Goal: Task Accomplishment & Management: Manage account settings

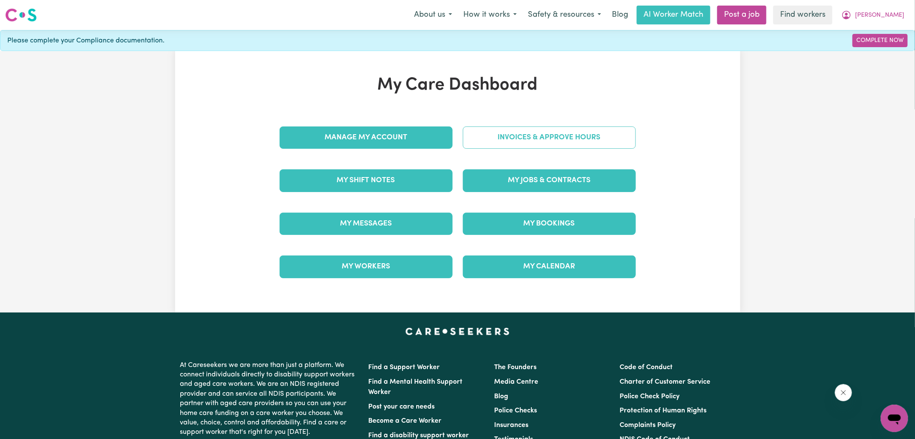
click at [521, 132] on link "Invoices & Approve Hours" at bounding box center [549, 137] width 173 height 22
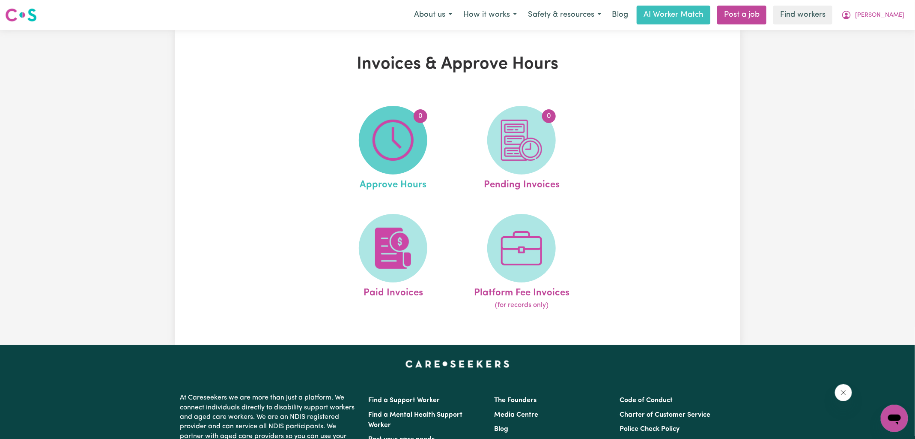
click at [412, 137] on img at bounding box center [393, 139] width 41 height 41
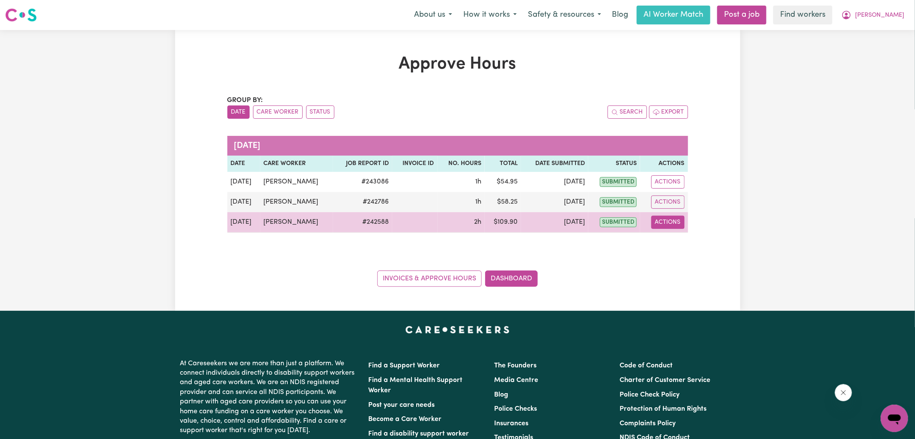
click at [664, 226] on button "Actions" at bounding box center [667, 221] width 33 height 13
click at [675, 241] on link "View Job Report" at bounding box center [688, 241] width 73 height 17
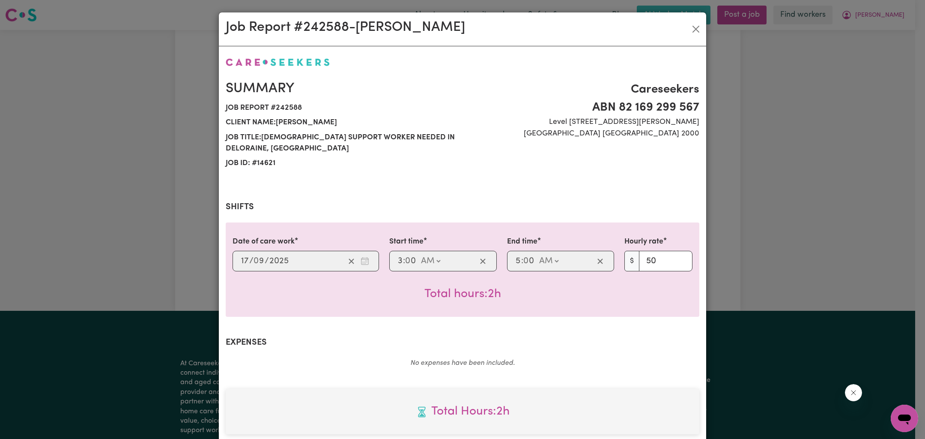
scroll to position [232, 0]
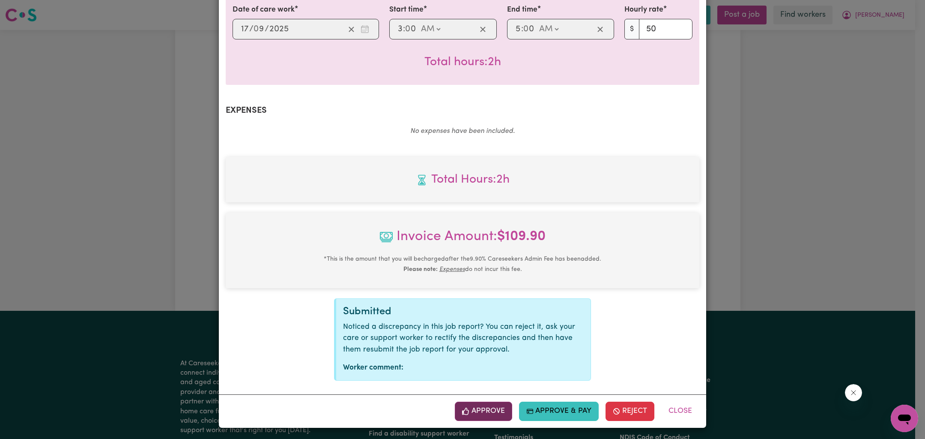
click at [488, 412] on button "Approve" at bounding box center [483, 410] width 57 height 19
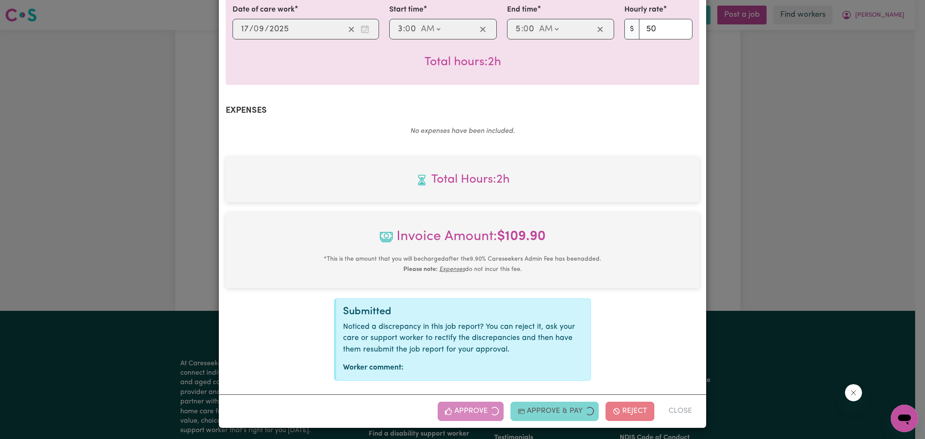
click at [808, 215] on div "Job Report # 242588 - [PERSON_NAME] Summary Job report # 242588 Client name: [P…" at bounding box center [462, 219] width 925 height 439
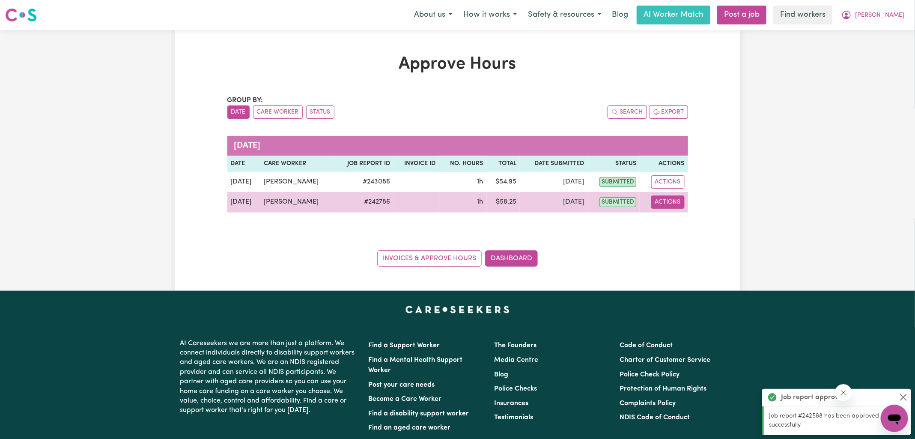
click at [662, 200] on button "Actions" at bounding box center [667, 201] width 33 height 13
click at [680, 220] on link "View Job Report" at bounding box center [688, 221] width 73 height 17
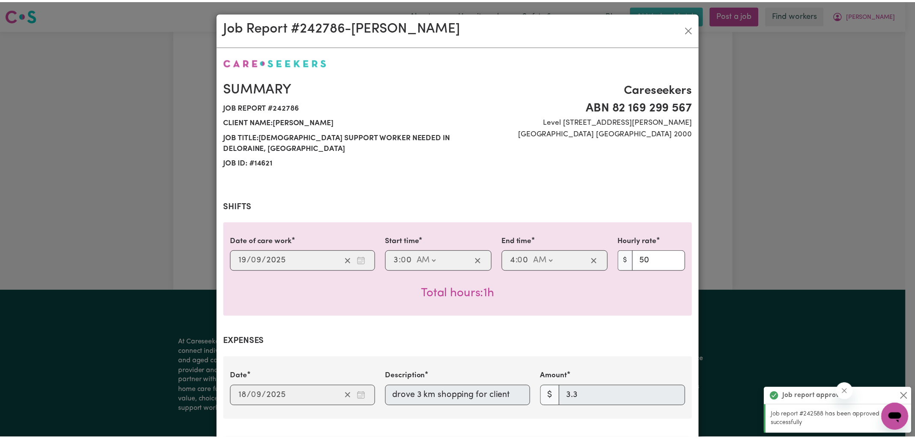
scroll to position [284, 0]
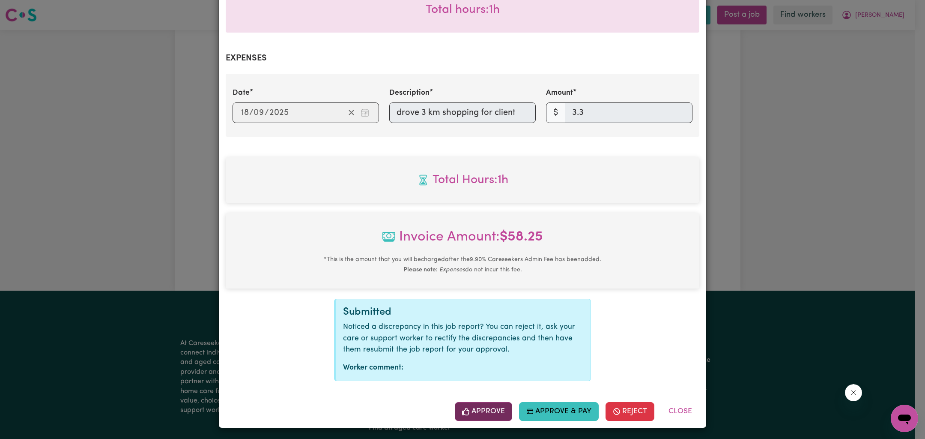
click at [493, 409] on button "Approve" at bounding box center [483, 411] width 57 height 19
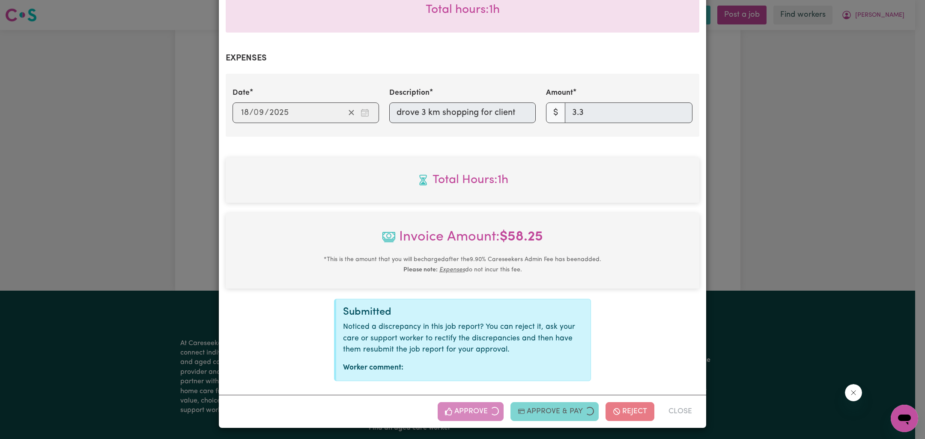
click at [826, 234] on div "Job Report # 242786 - [PERSON_NAME] Summary Job report # 242786 Client name: [P…" at bounding box center [462, 219] width 925 height 439
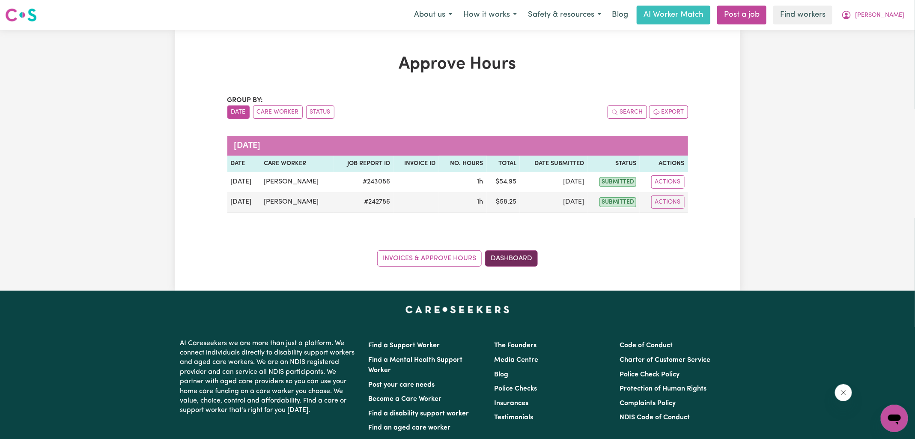
click at [527, 259] on link "Dashboard" at bounding box center [511, 258] width 53 height 16
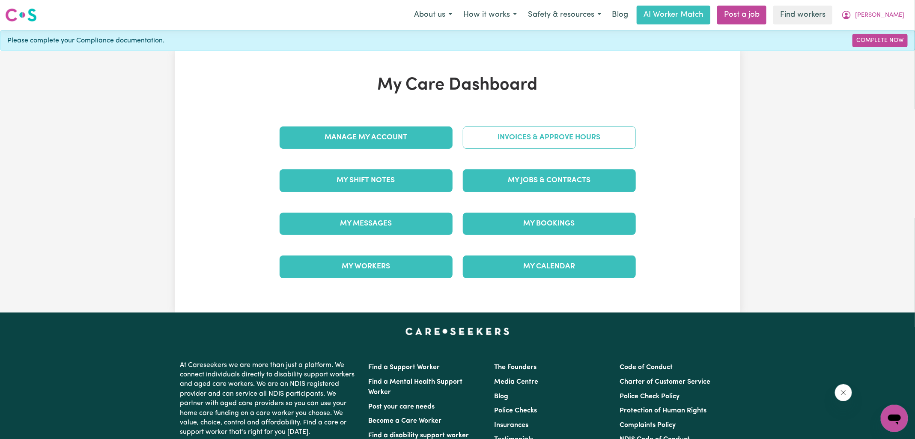
click at [566, 138] on link "Invoices & Approve Hours" at bounding box center [549, 137] width 173 height 22
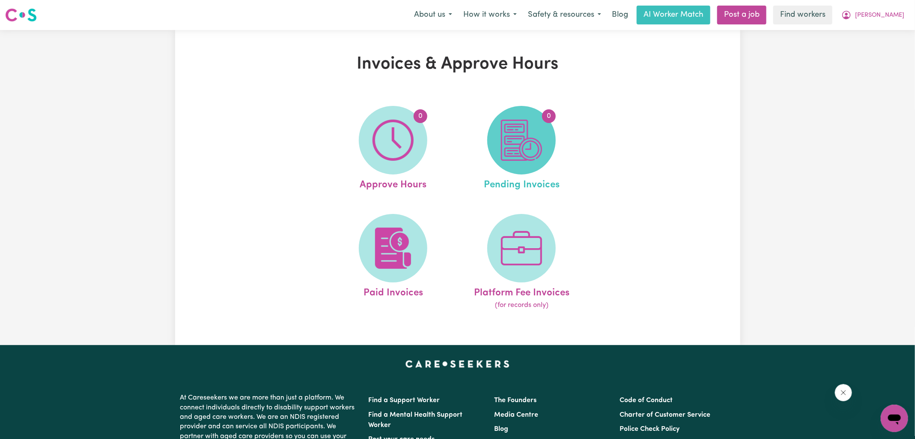
click at [505, 157] on img at bounding box center [521, 139] width 41 height 41
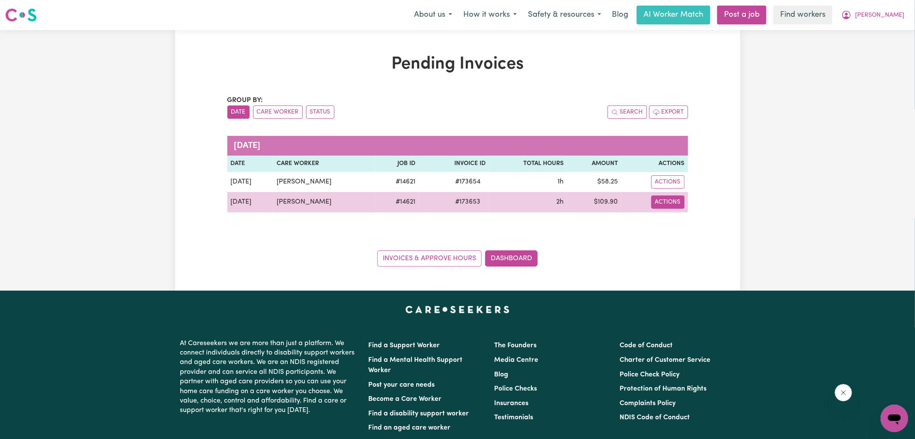
click at [683, 203] on button "Actions" at bounding box center [667, 201] width 33 height 13
click at [692, 224] on link "Download Invoice" at bounding box center [692, 221] width 78 height 17
click at [469, 198] on span "# 173653" at bounding box center [468, 202] width 36 height 10
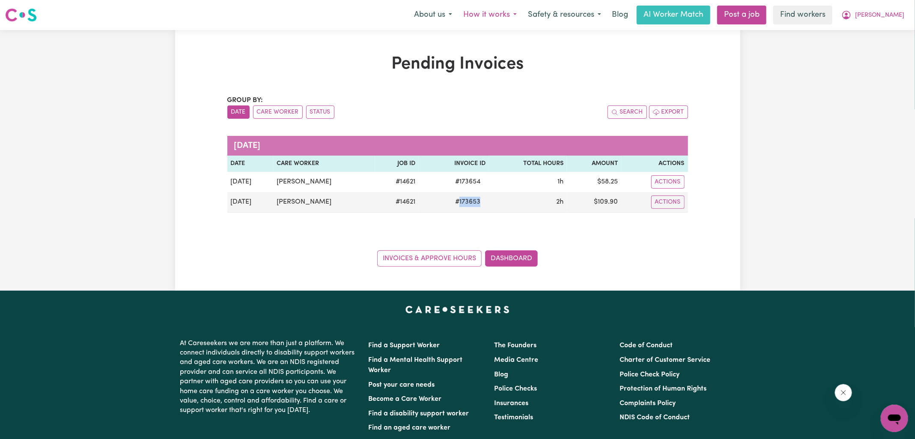
copy span "173653"
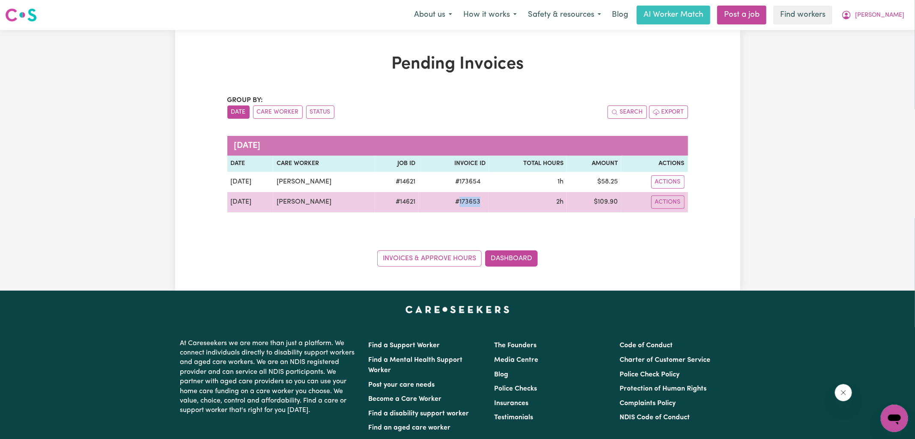
click at [463, 203] on span "# 173653" at bounding box center [468, 202] width 36 height 10
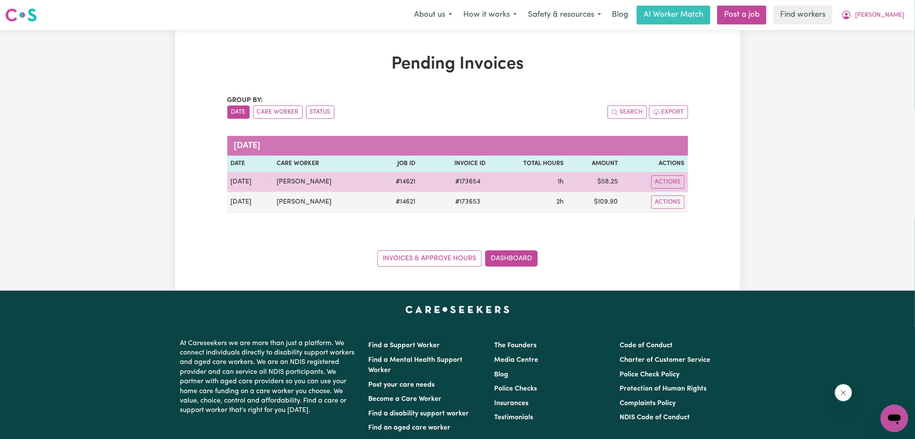
click at [458, 178] on span "# 173654" at bounding box center [468, 181] width 36 height 10
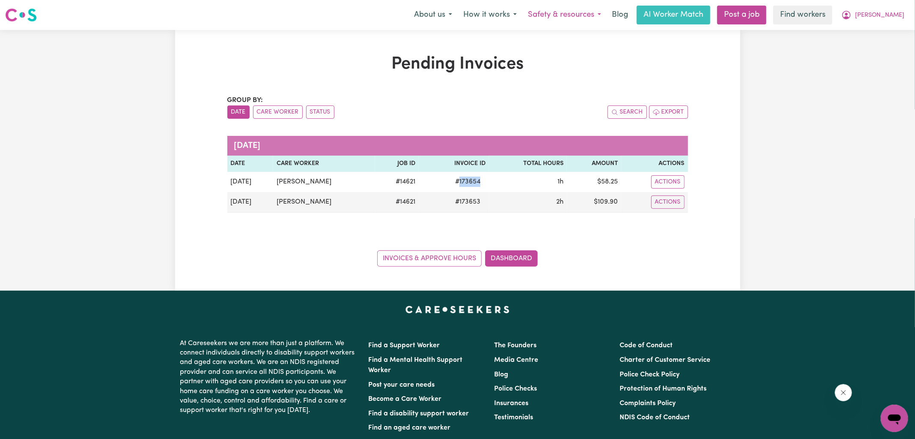
copy span "173654"
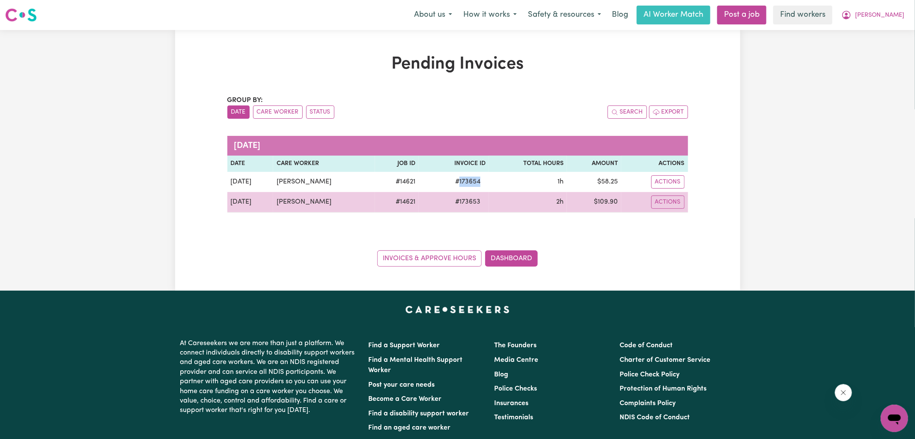
click at [609, 200] on td "$ 109.90" at bounding box center [594, 202] width 54 height 21
click at [608, 200] on td "$ 109.90" at bounding box center [594, 202] width 54 height 21
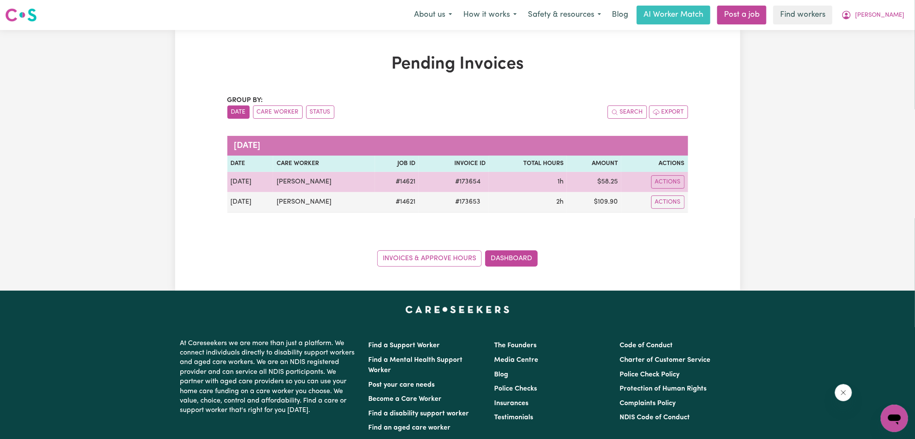
click at [606, 179] on td "$ 58.25" at bounding box center [594, 182] width 54 height 20
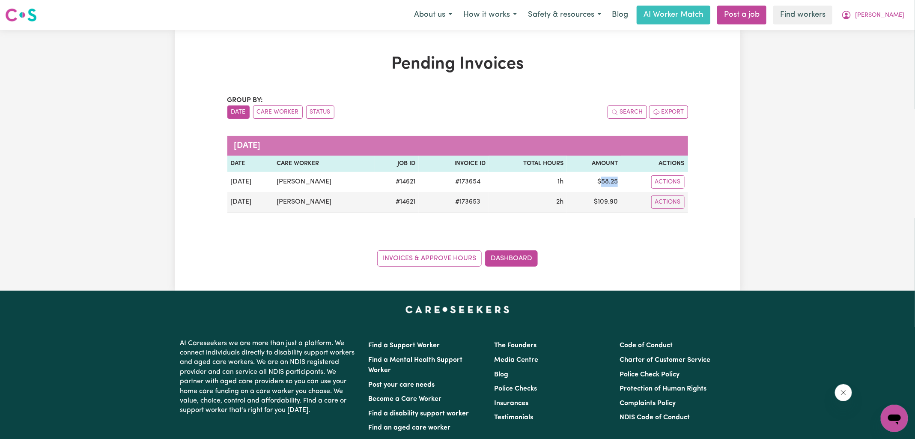
copy td "58.25"
click at [852, 20] on icon "My Account" at bounding box center [847, 15] width 10 height 10
click at [876, 51] on link "Logout" at bounding box center [876, 49] width 68 height 16
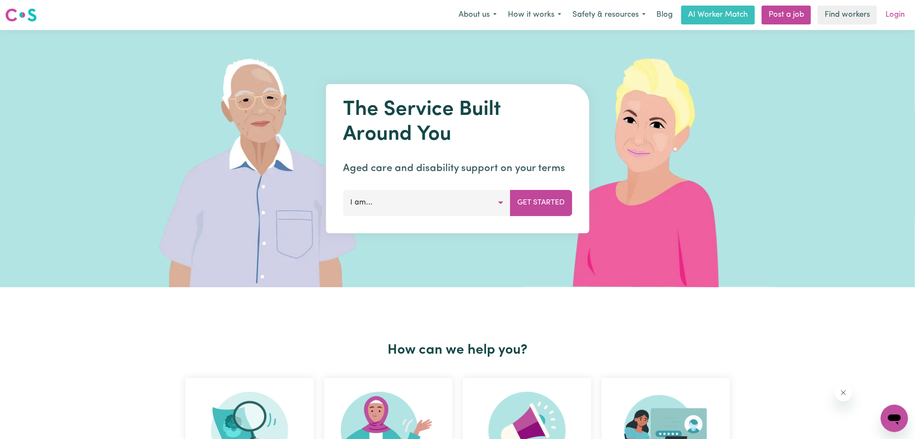
click at [895, 16] on link "Login" at bounding box center [896, 15] width 30 height 19
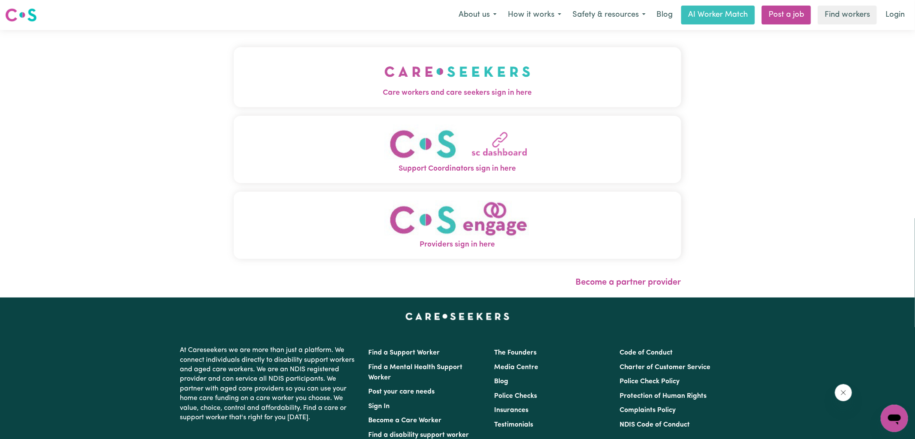
click at [463, 91] on span "Care workers and care seekers sign in here" at bounding box center [458, 92] width 448 height 11
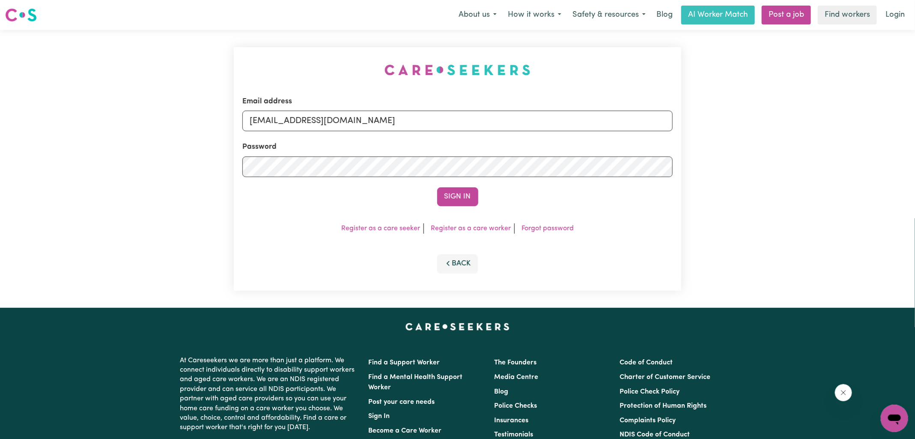
click at [273, 65] on div "Email address [EMAIL_ADDRESS][DOMAIN_NAME] Password Sign In Register as a care …" at bounding box center [458, 169] width 458 height 278
drag, startPoint x: 300, startPoint y: 119, endPoint x: 797, endPoint y: 154, distance: 498.1
click at [787, 158] on div "Email address [EMAIL_ADDRESS][DOMAIN_NAME] Password Sign In Register as a care …" at bounding box center [457, 169] width 915 height 278
type input "[EMAIL_ADDRESS][DOMAIN_NAME]"
click at [437, 187] on button "Sign In" at bounding box center [457, 196] width 41 height 19
